Goal: Information Seeking & Learning: Learn about a topic

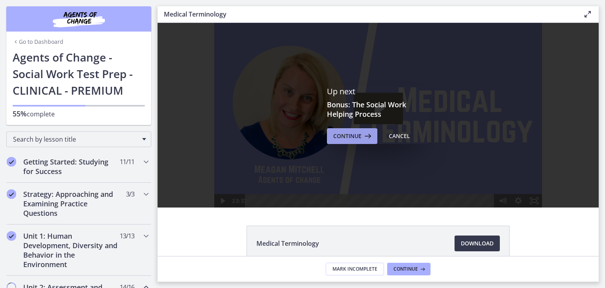
scroll to position [473, 0]
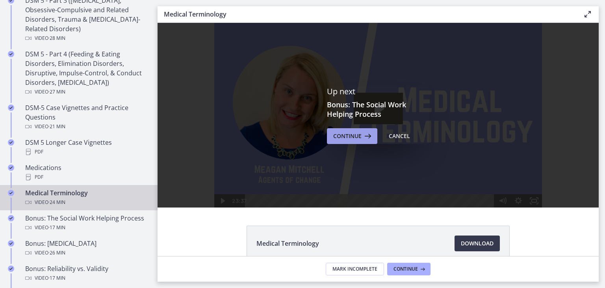
click at [342, 138] on span "Continue" at bounding box center [347, 135] width 28 height 9
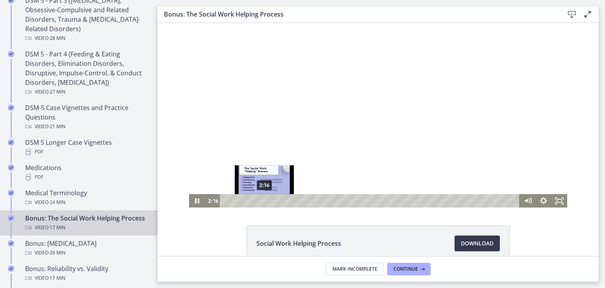
click at [262, 201] on div "2:16" at bounding box center [371, 200] width 290 height 13
click at [349, 109] on div at bounding box center [378, 115] width 378 height 184
click at [323, 113] on div at bounding box center [378, 115] width 378 height 184
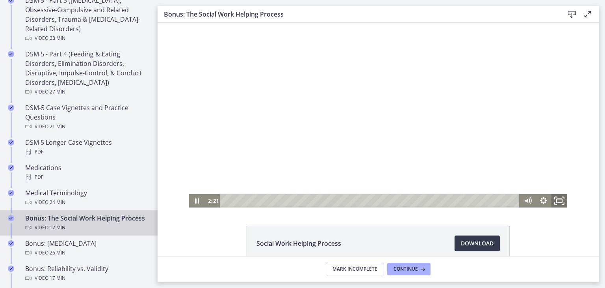
click at [558, 198] on icon "Fullscreen" at bounding box center [559, 201] width 19 height 16
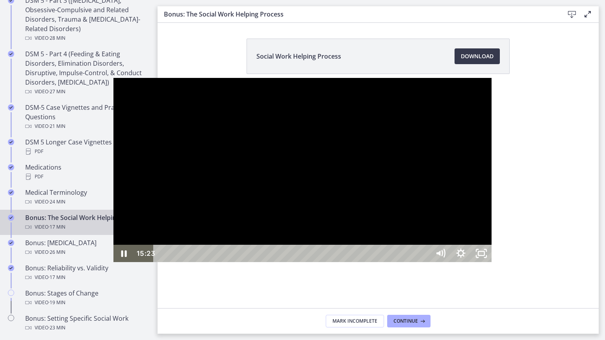
click at [356, 229] on div at bounding box center [302, 170] width 378 height 184
click at [492, 236] on div at bounding box center [302, 170] width 378 height 184
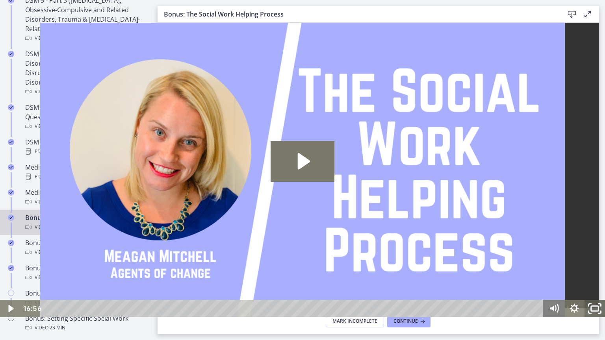
click at [595, 287] on icon "Fullscreen" at bounding box center [594, 309] width 24 height 21
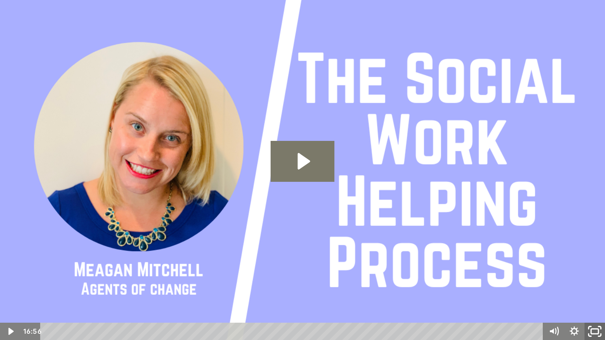
click at [590, 287] on icon "Unfullscreen" at bounding box center [594, 331] width 24 height 21
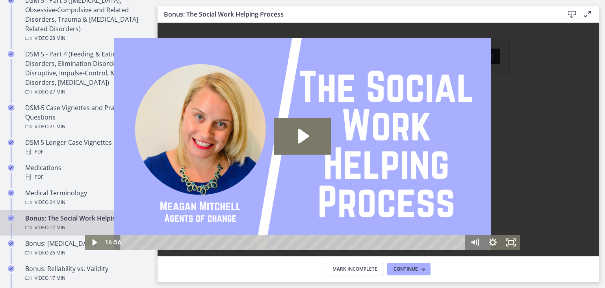
click at [342, 209] on span "Continue" at bounding box center [347, 208] width 28 height 9
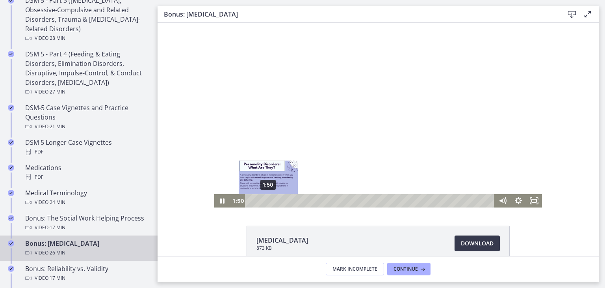
click at [265, 201] on div "1:50" at bounding box center [371, 200] width 240 height 13
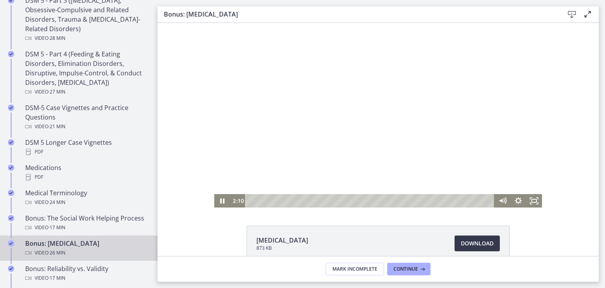
click at [345, 142] on div at bounding box center [378, 115] width 328 height 184
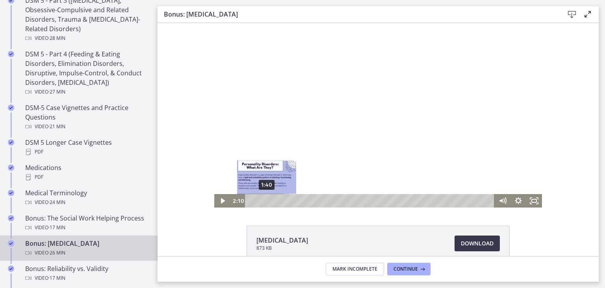
click at [263, 200] on div "1:40" at bounding box center [371, 200] width 240 height 13
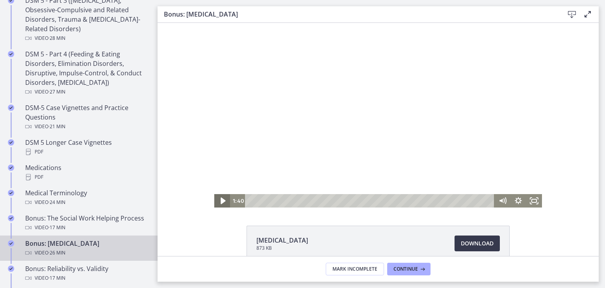
click at [216, 201] on icon "Play Video" at bounding box center [222, 201] width 19 height 16
click at [262, 201] on div "1:27" at bounding box center [371, 200] width 240 height 13
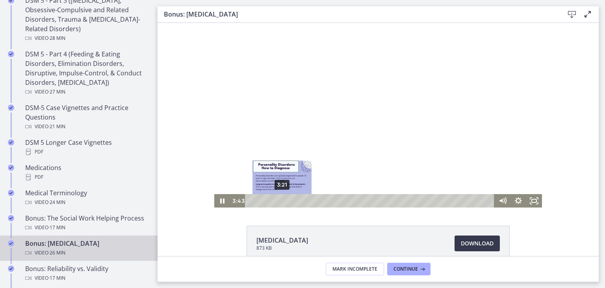
click at [279, 202] on div "3:21" at bounding box center [371, 200] width 240 height 13
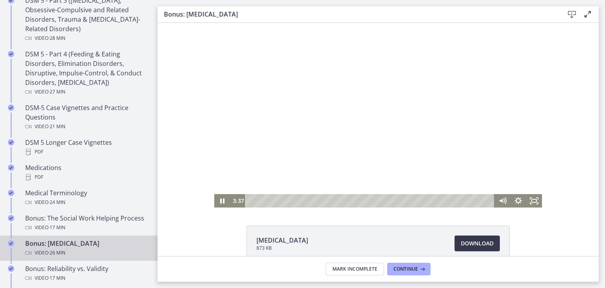
click at [386, 131] on div at bounding box center [378, 115] width 328 height 184
click at [214, 23] on button "Play Video: chtpa6pl07nsrrbj7670.mp4" at bounding box center [214, 23] width 0 height 0
click at [534, 203] on icon "Fullscreen" at bounding box center [534, 201] width 19 height 16
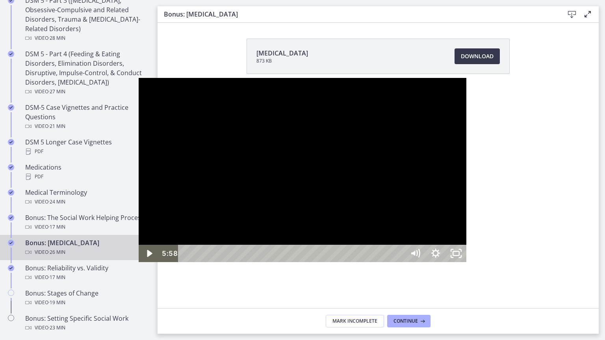
click at [427, 239] on div at bounding box center [303, 170] width 328 height 184
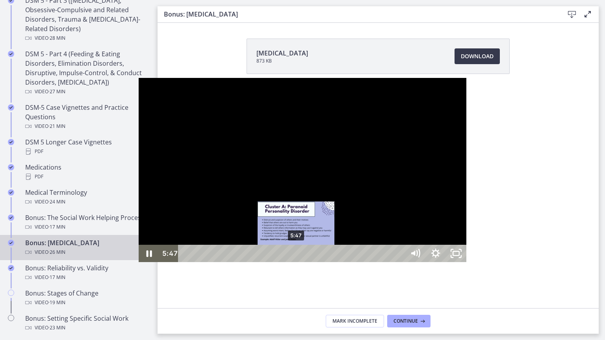
click at [186, 262] on div "5:47" at bounding box center [293, 253] width 214 height 17
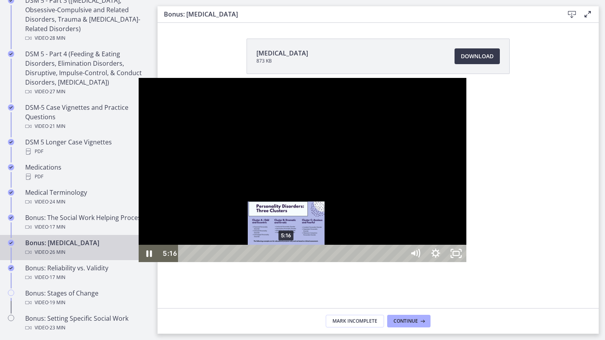
click at [186, 262] on div "5:16" at bounding box center [293, 253] width 214 height 17
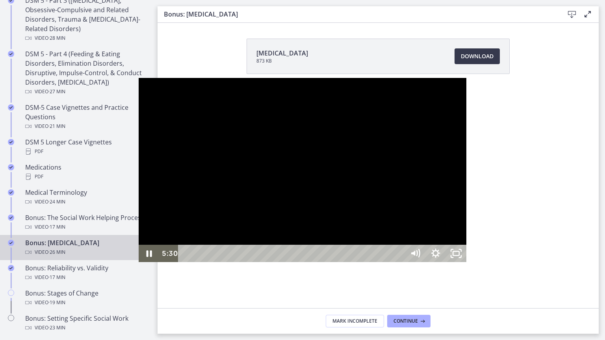
click at [227, 262] on div at bounding box center [303, 170] width 328 height 184
click at [139, 78] on button "Play Video: chtpa6pl07nsrrbj7670.mp4" at bounding box center [139, 78] width 0 height 0
click at [466, 262] on icon "Unfullscreen" at bounding box center [456, 253] width 20 height 17
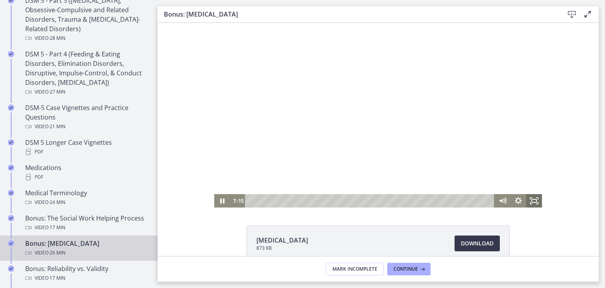
click at [530, 202] on icon "Fullscreen" at bounding box center [534, 200] width 16 height 13
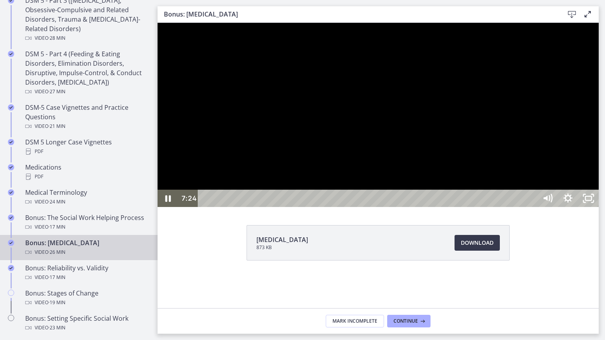
click at [449, 173] on div at bounding box center [378, 115] width 441 height 184
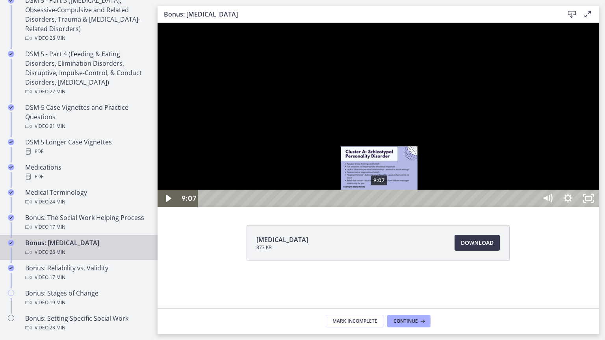
click at [380, 207] on div "9:07" at bounding box center [368, 198] width 327 height 17
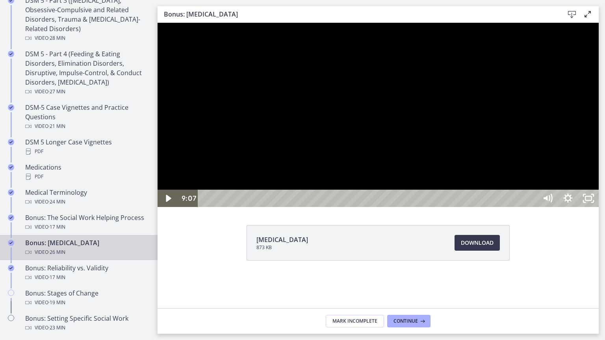
click at [581, 195] on div at bounding box center [378, 115] width 441 height 184
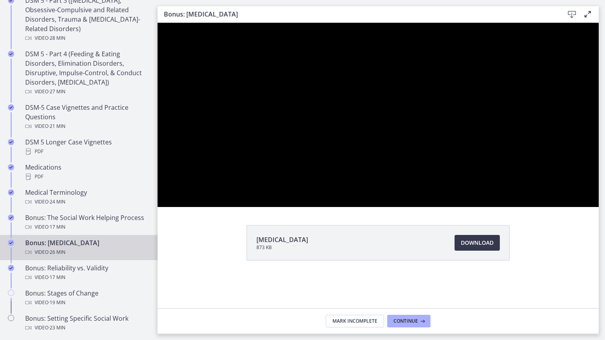
click at [158, 23] on button "Pause: chtpa6pl07nsrrbj7670.mp4" at bounding box center [158, 23] width 0 height 0
click at [158, 23] on button "Play Video: chtpa6pl07nsrrbj7670.mp4" at bounding box center [158, 23] width 0 height 0
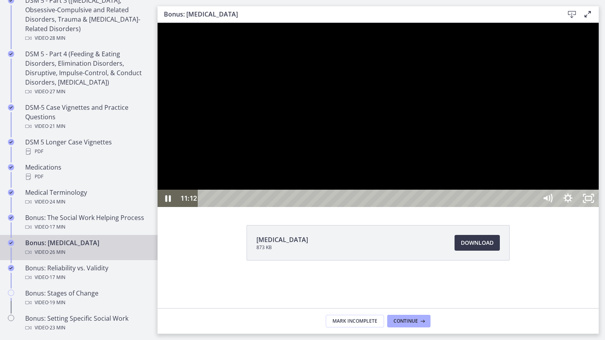
click at [504, 207] on div at bounding box center [378, 115] width 441 height 184
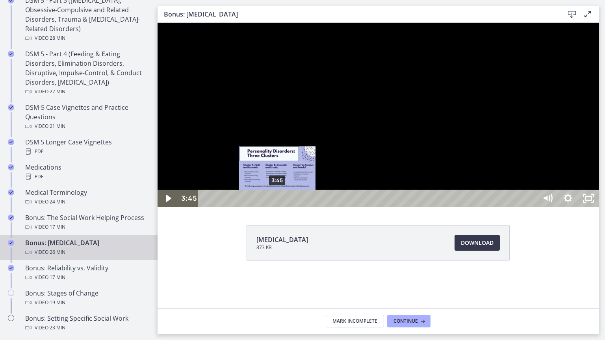
click at [277, 207] on div "3:45" at bounding box center [368, 198] width 327 height 17
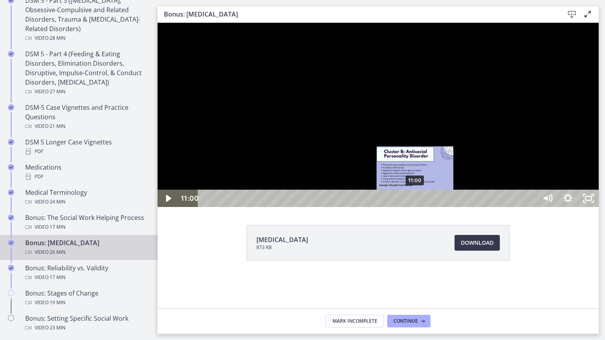
click at [416, 207] on div "11:00" at bounding box center [368, 198] width 327 height 17
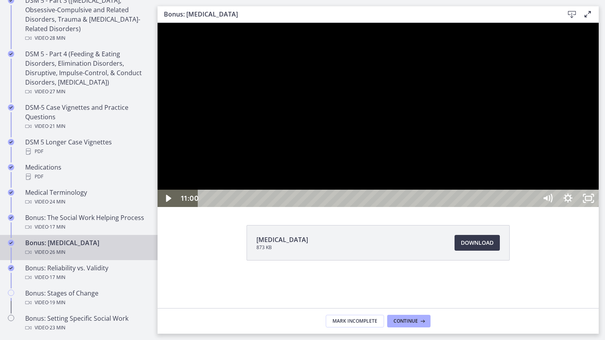
click at [488, 207] on div at bounding box center [378, 115] width 441 height 184
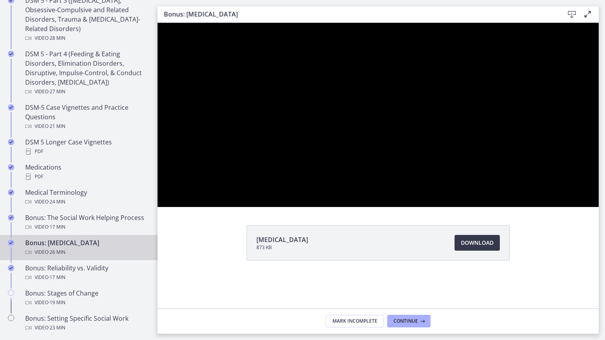
click at [158, 23] on button "Pause: chtpa6pl07nsrrbj7670.mp4" at bounding box center [158, 23] width 0 height 0
click at [158, 23] on button "Play Video: chtpa6pl07nsrrbj7670.mp4" at bounding box center [158, 23] width 0 height 0
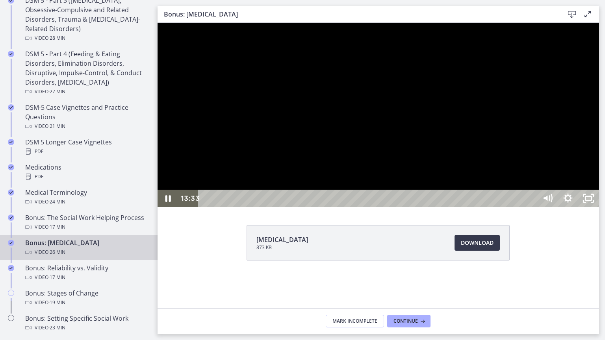
click at [541, 207] on div at bounding box center [378, 115] width 441 height 184
click at [158, 23] on button "Play Video: chtpa6pl07nsrrbj7670.mp4" at bounding box center [158, 23] width 0 height 0
click at [599, 207] on icon "Unfullscreen" at bounding box center [588, 198] width 20 height 17
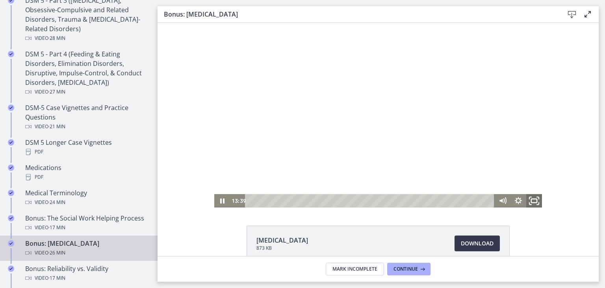
click at [531, 201] on icon "Fullscreen" at bounding box center [534, 201] width 19 height 16
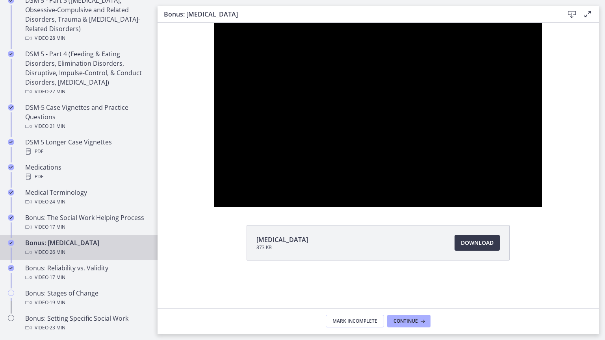
click at [521, 190] on button "Unfullscreen" at bounding box center [531, 198] width 20 height 17
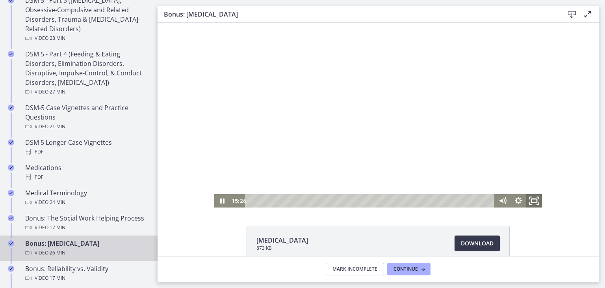
click at [530, 204] on icon "Fullscreen" at bounding box center [534, 201] width 19 height 16
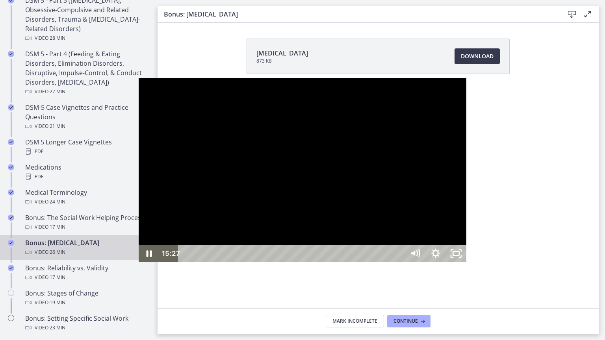
click at [466, 233] on div at bounding box center [303, 170] width 328 height 184
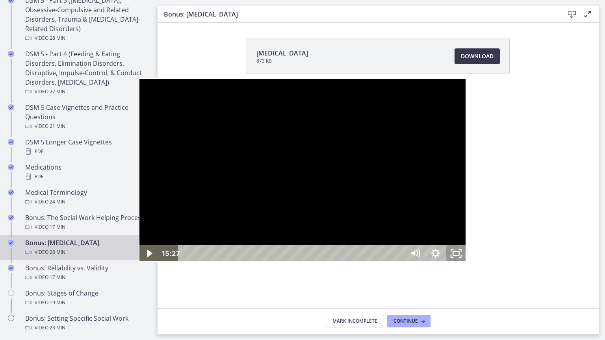
click at [466, 262] on icon "Unfullscreen" at bounding box center [456, 253] width 20 height 17
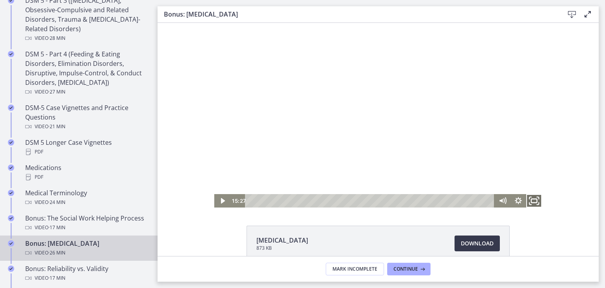
click at [532, 202] on rect "Fullscreen" at bounding box center [534, 200] width 6 height 4
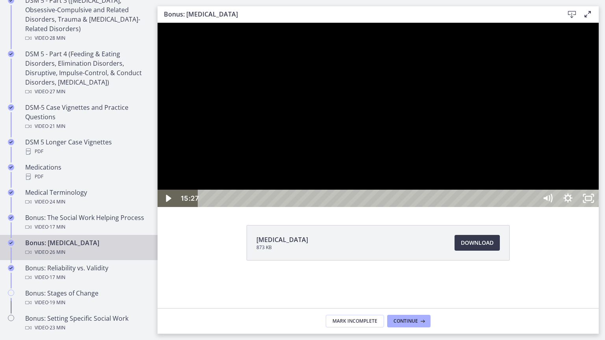
click at [599, 207] on div at bounding box center [378, 115] width 441 height 184
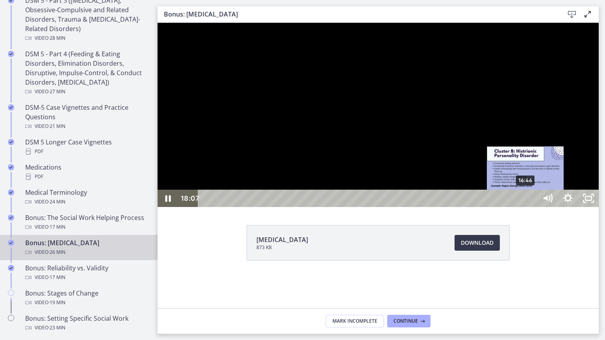
click at [526, 207] on div "16:46" at bounding box center [368, 198] width 327 height 17
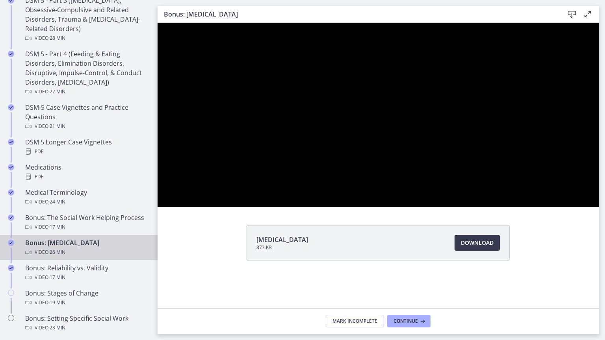
click at [599, 207] on div at bounding box center [378, 115] width 441 height 184
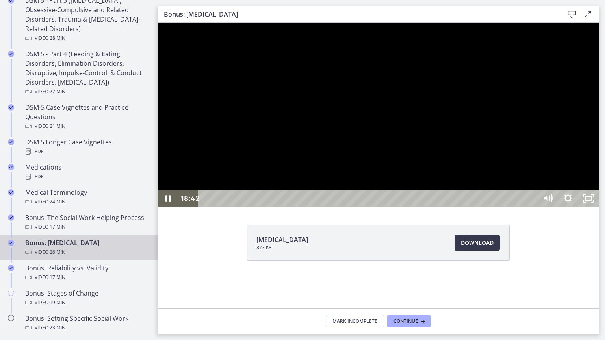
click at [346, 207] on div at bounding box center [378, 115] width 441 height 184
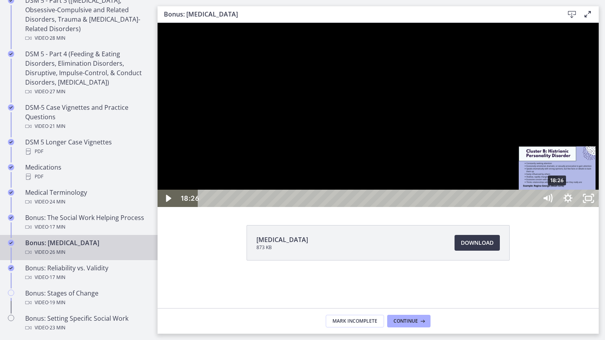
click at [532, 207] on div "18:26" at bounding box center [368, 198] width 327 height 17
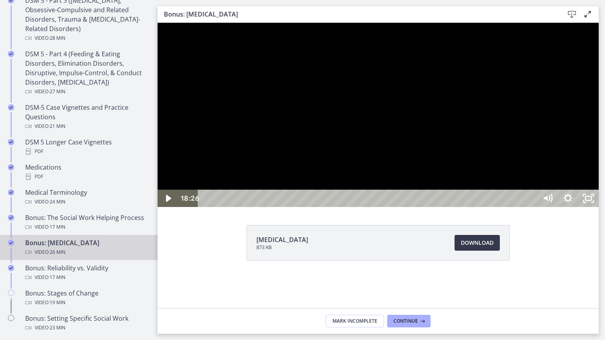
click at [547, 206] on div at bounding box center [378, 115] width 441 height 184
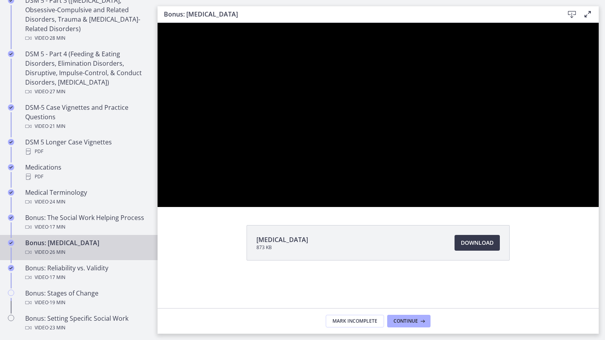
click at [158, 23] on button "Pause: chtpa6pl07nsrrbj7670.mp4" at bounding box center [158, 23] width 0 height 0
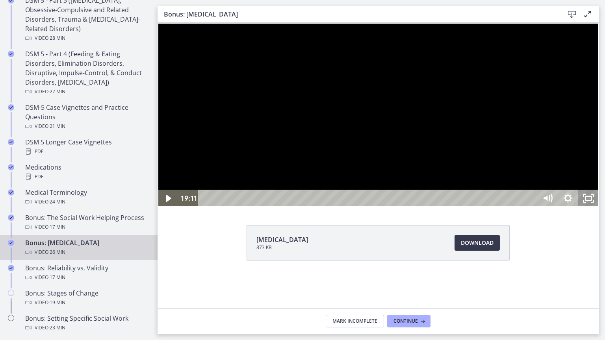
click at [599, 207] on icon "Unfullscreen" at bounding box center [588, 198] width 20 height 17
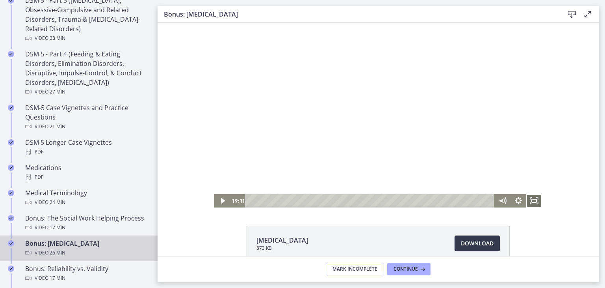
click at [532, 207] on icon "Fullscreen" at bounding box center [534, 200] width 16 height 13
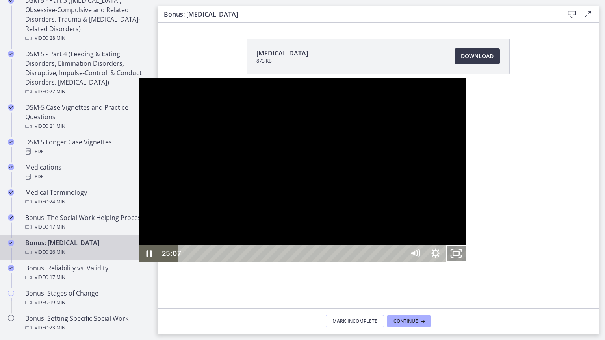
click at [466, 262] on icon "Unfullscreen" at bounding box center [456, 253] width 20 height 17
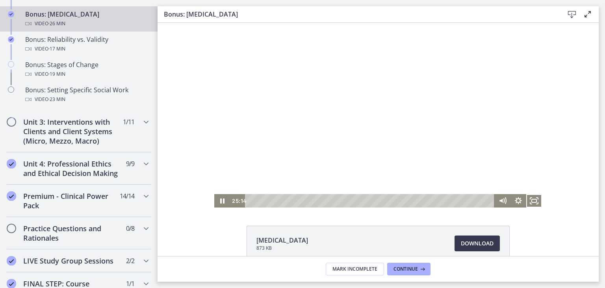
scroll to position [709, 0]
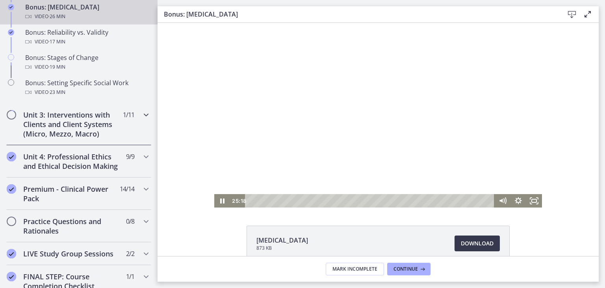
click at [93, 128] on h2 "Unit 3: Interventions with Clients and Client Systems (Micro, Mezzo, Macro)" at bounding box center [71, 124] width 96 height 28
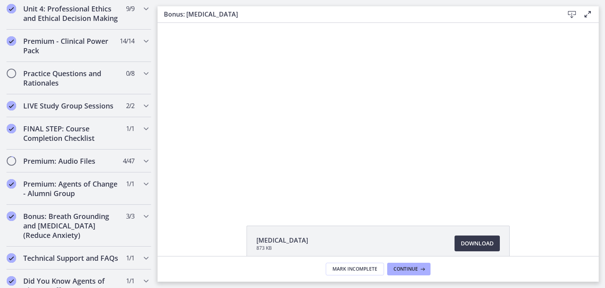
scroll to position [658, 0]
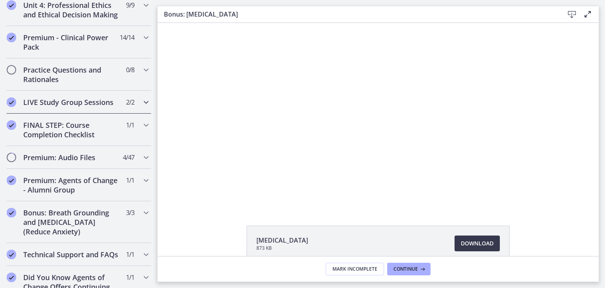
click at [112, 107] on h2 "LIVE Study Group Sessions" at bounding box center [71, 101] width 96 height 9
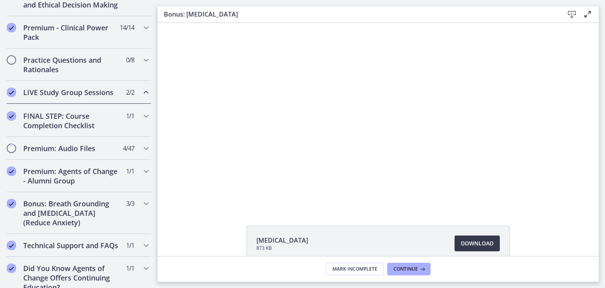
scroll to position [356, 0]
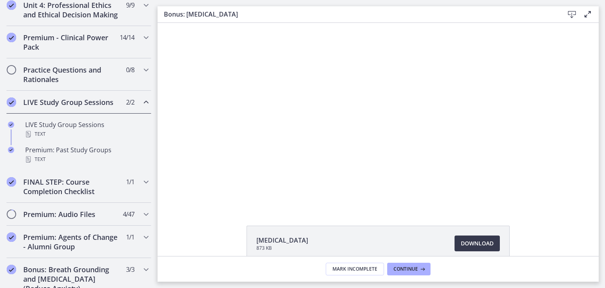
click at [125, 102] on div "LIVE Study Group Sessions 2 / 2 Completed" at bounding box center [78, 102] width 145 height 23
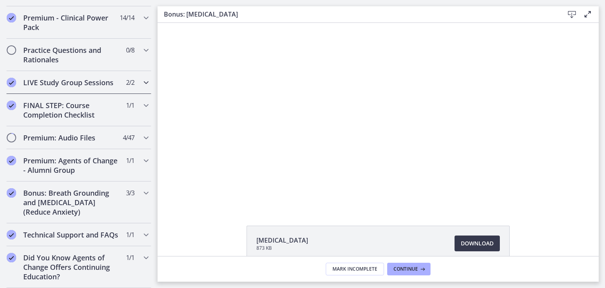
scroll to position [392, 0]
click at [116, 187] on div "Bonus: Breath Grounding and [MEDICAL_DATA] (Reduce Anxiety) 3 / 3 Completed" at bounding box center [78, 202] width 145 height 42
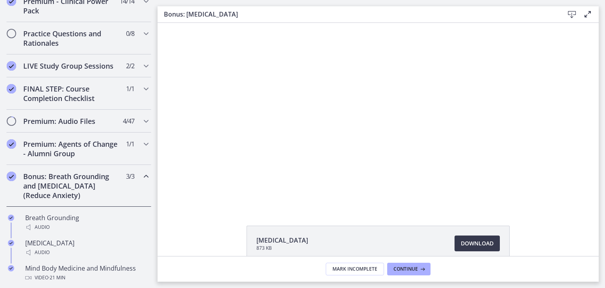
click at [116, 187] on div "Bonus: Breath Grounding and [MEDICAL_DATA] (Reduce Anxiety) 3 / 3 Completed" at bounding box center [78, 186] width 145 height 42
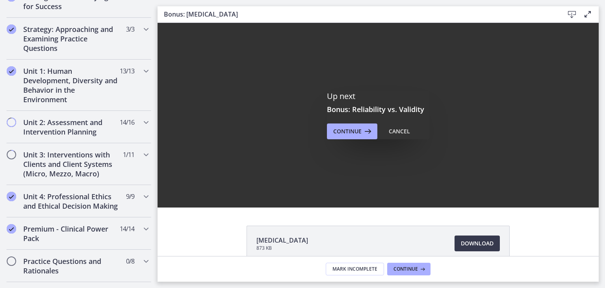
scroll to position [0, 0]
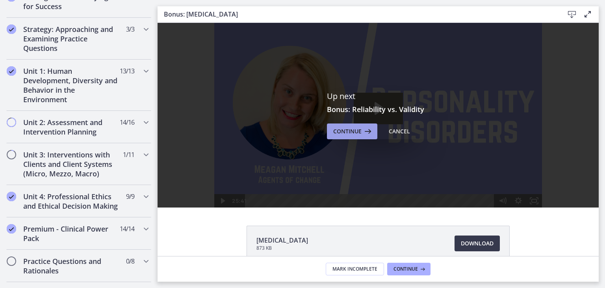
click at [363, 137] on button "Continue" at bounding box center [352, 131] width 50 height 16
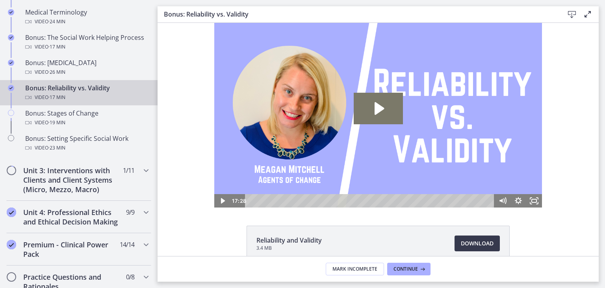
scroll to position [655, 0]
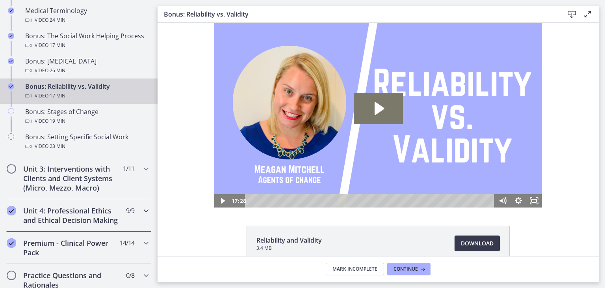
click at [121, 228] on div "Unit 4: Professional Ethics and Ethical Decision Making 9 / 9 Completed" at bounding box center [78, 215] width 145 height 32
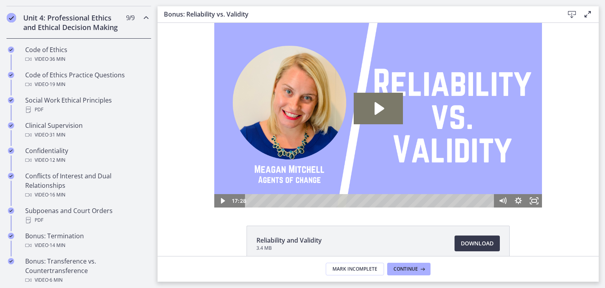
scroll to position [336, 0]
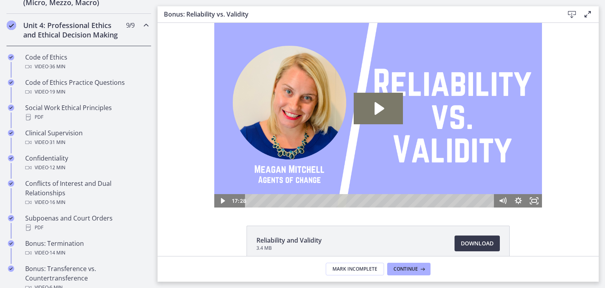
drag, startPoint x: 158, startPoint y: 128, endPoint x: 154, endPoint y: 147, distance: 18.8
click at [158, 147] on html "Click for sound @keyframes VOLUME_SMALL_WAVE_FLASH { 0% { opacity: 0; } 33% { o…" at bounding box center [378, 115] width 441 height 184
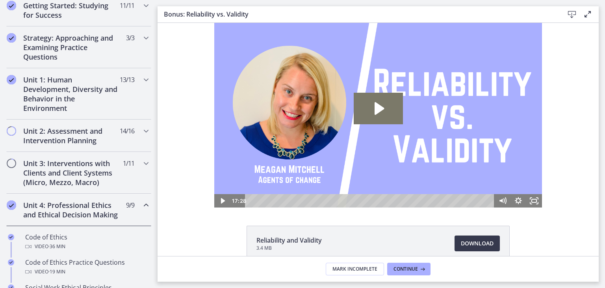
scroll to position [140, 0]
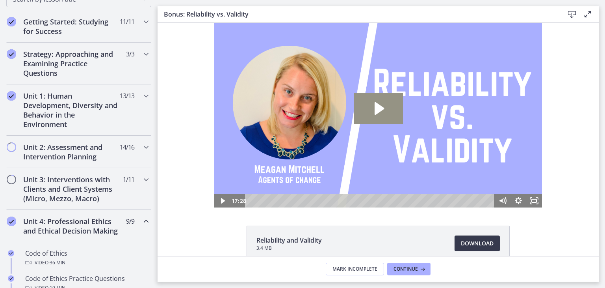
click at [378, 119] on icon "Play Video: cls55igrkbac72sj7790.mp4" at bounding box center [378, 109] width 49 height 32
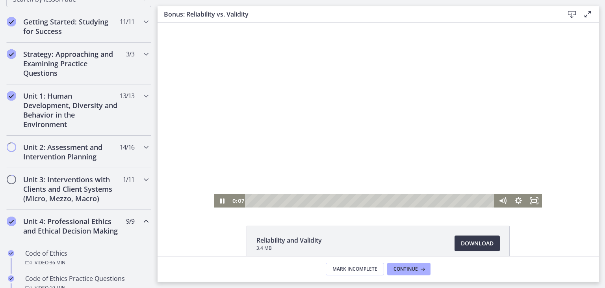
click at [338, 134] on div at bounding box center [378, 115] width 328 height 184
click at [334, 128] on div at bounding box center [378, 115] width 328 height 184
